Goal: Information Seeking & Learning: Check status

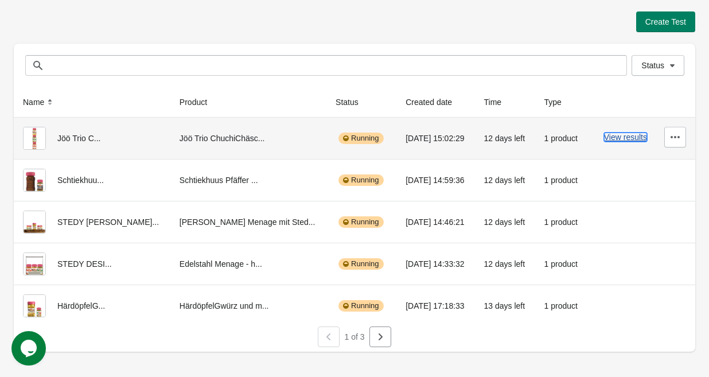
click at [631, 137] on button "View results" at bounding box center [625, 136] width 43 height 9
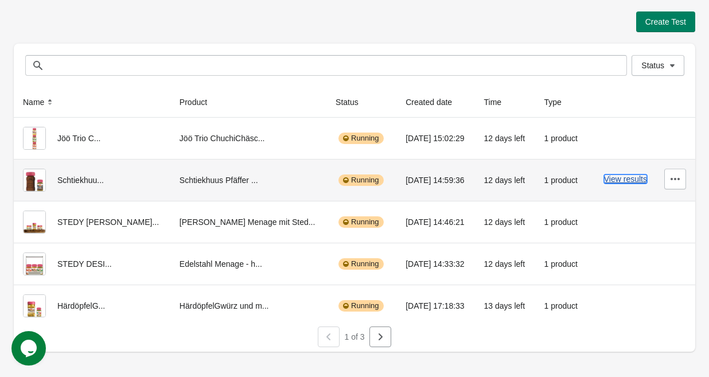
click at [615, 182] on button "View results" at bounding box center [625, 178] width 43 height 9
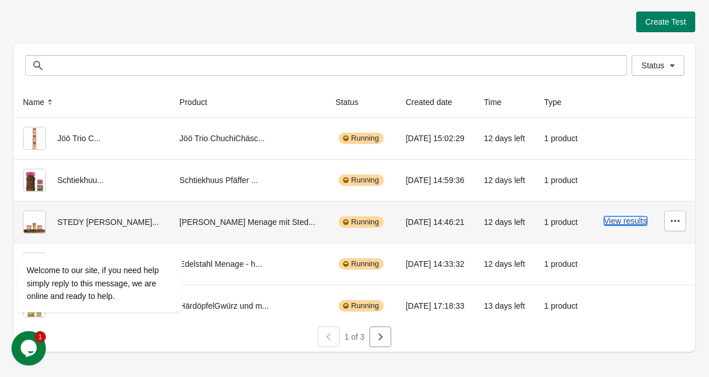
click at [610, 221] on button "View results" at bounding box center [625, 220] width 43 height 9
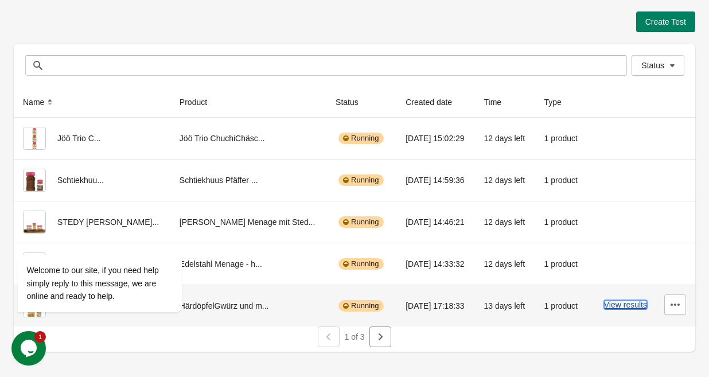
click at [617, 301] on button "View results" at bounding box center [625, 304] width 43 height 9
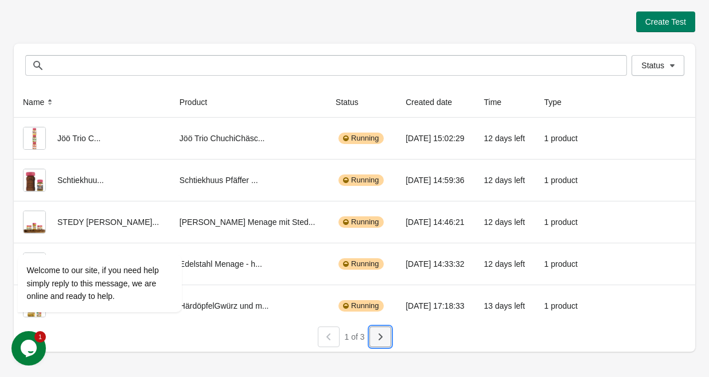
click at [385, 338] on icon "button" at bounding box center [379, 336] width 11 height 11
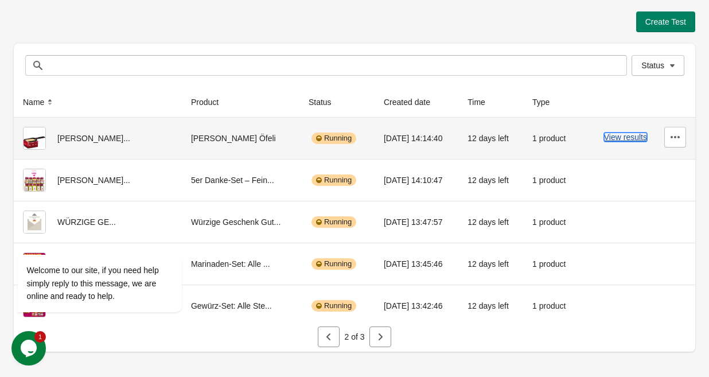
click at [622, 140] on button "View results" at bounding box center [625, 136] width 43 height 9
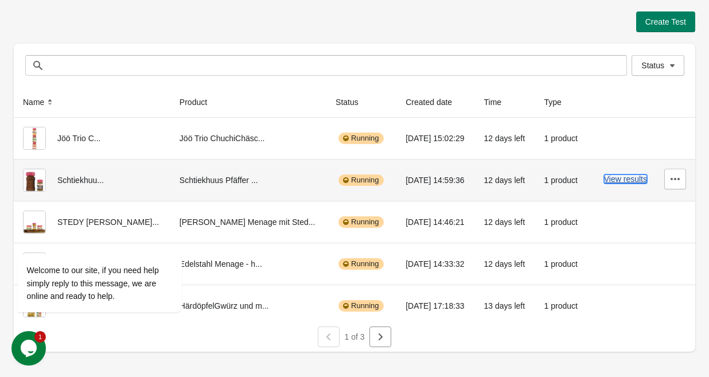
click at [617, 183] on button "View results" at bounding box center [625, 178] width 43 height 9
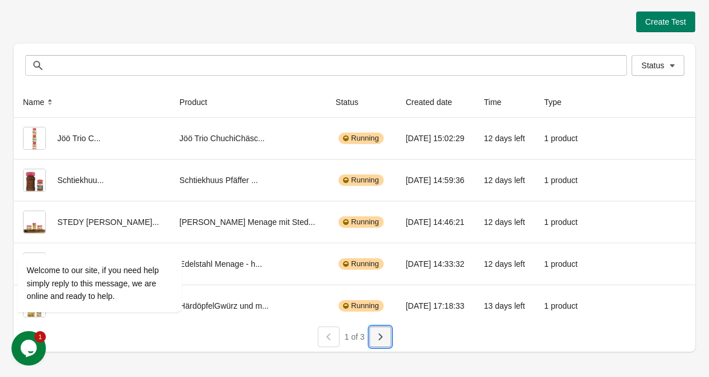
click at [384, 342] on icon "button" at bounding box center [379, 336] width 11 height 11
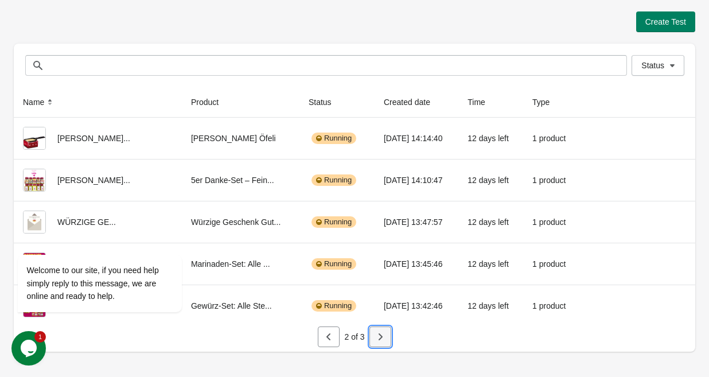
click at [386, 341] on button "button" at bounding box center [380, 336] width 22 height 21
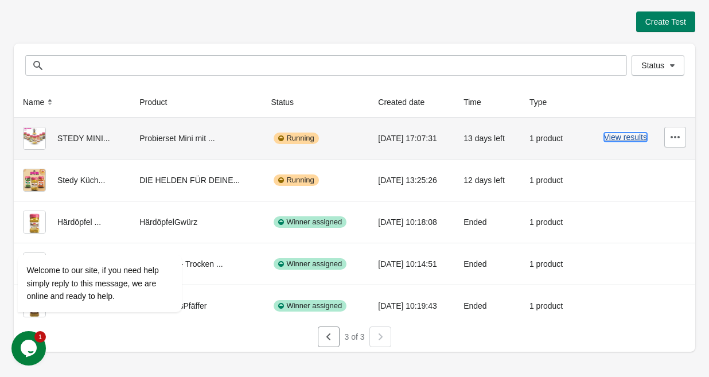
click at [618, 139] on button "View results" at bounding box center [625, 136] width 43 height 9
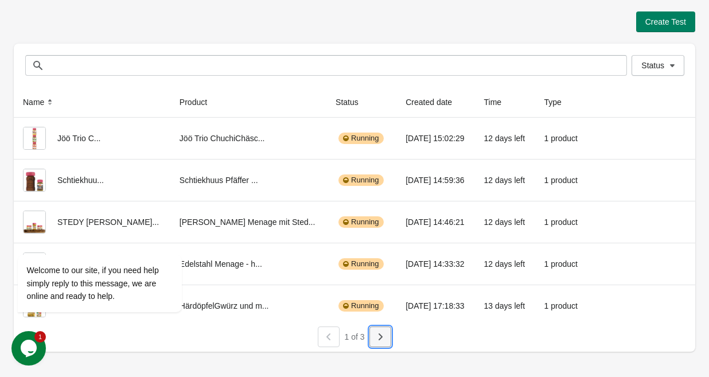
click at [385, 331] on icon "button" at bounding box center [379, 336] width 11 height 11
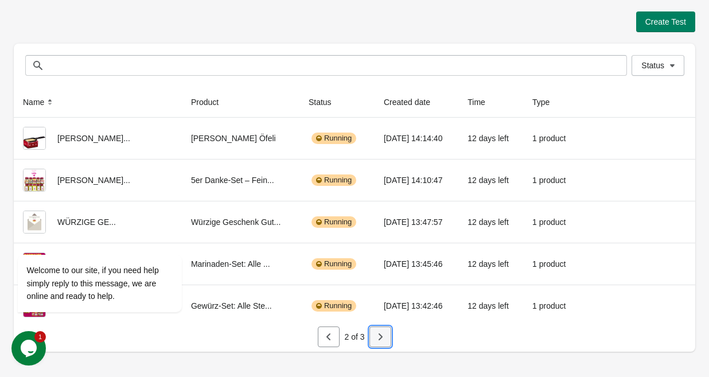
click at [377, 339] on icon "button" at bounding box center [379, 336] width 11 height 11
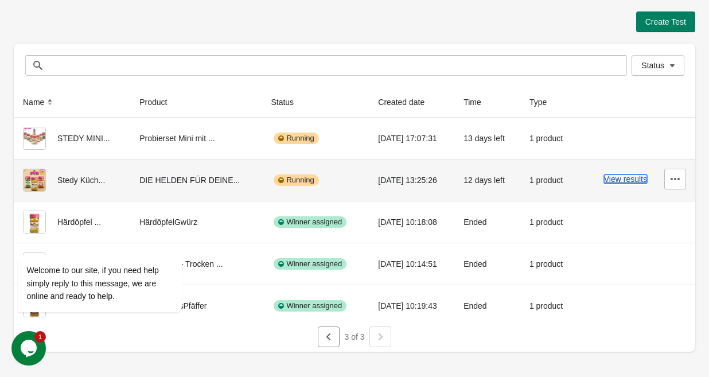
click at [612, 179] on button "View results" at bounding box center [625, 178] width 43 height 9
